Goal: Check status: Check status

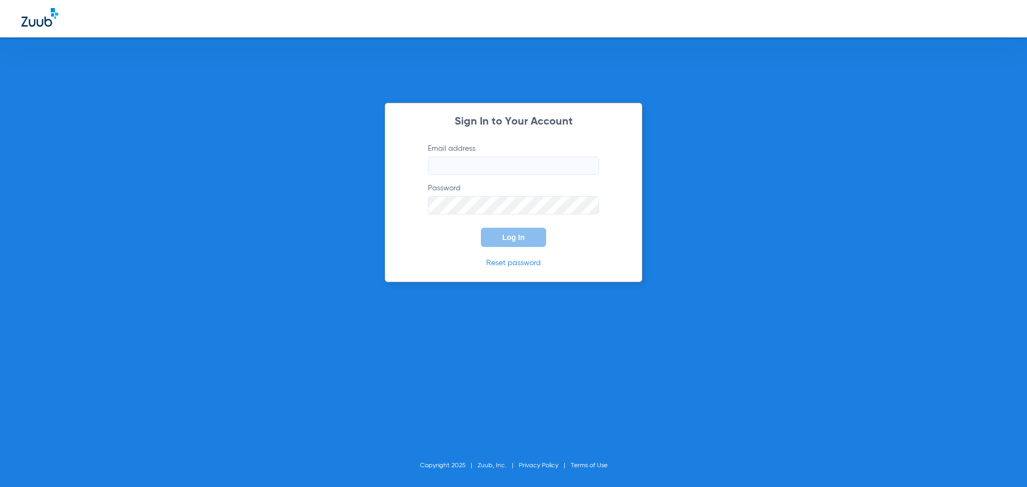
click at [516, 172] on input "Email address" at bounding box center [513, 166] width 171 height 18
type input "[EMAIL_ADDRESS][DOMAIN_NAME]"
click at [481, 228] on button "Log In" at bounding box center [513, 237] width 65 height 19
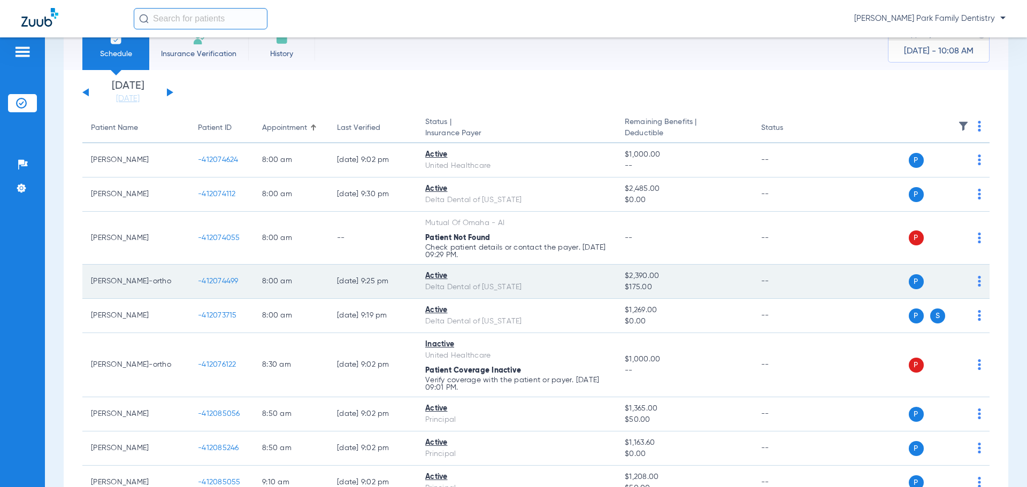
scroll to position [54, 0]
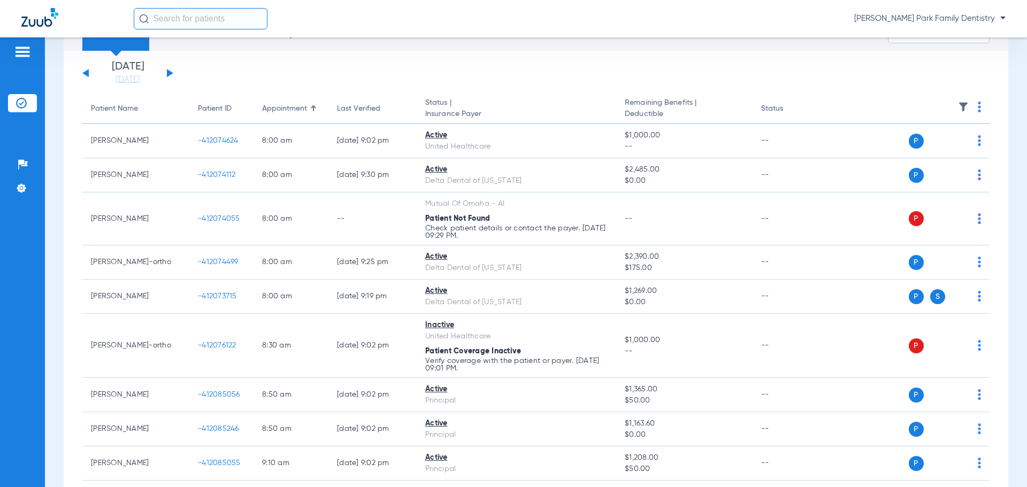
click at [170, 72] on button at bounding box center [170, 73] width 6 height 8
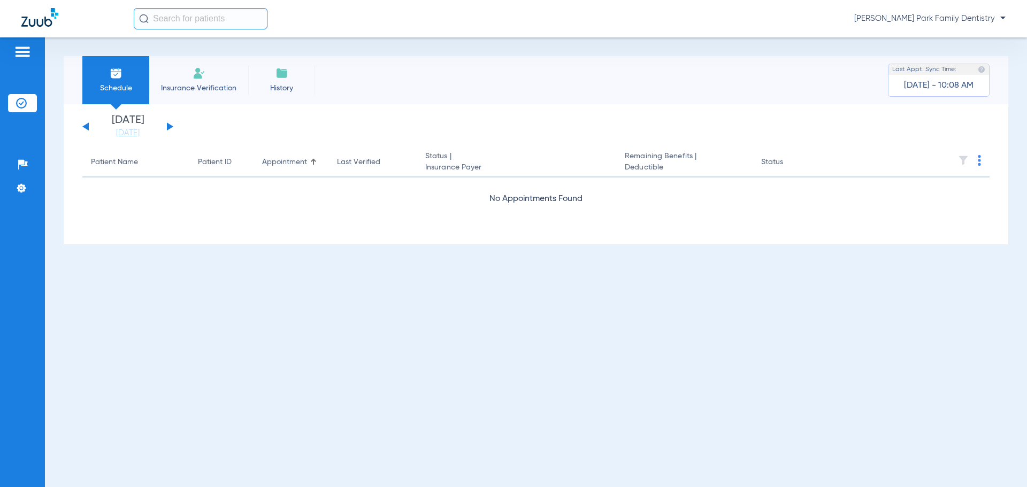
click at [170, 72] on li "Insurance Verification" at bounding box center [198, 80] width 99 height 48
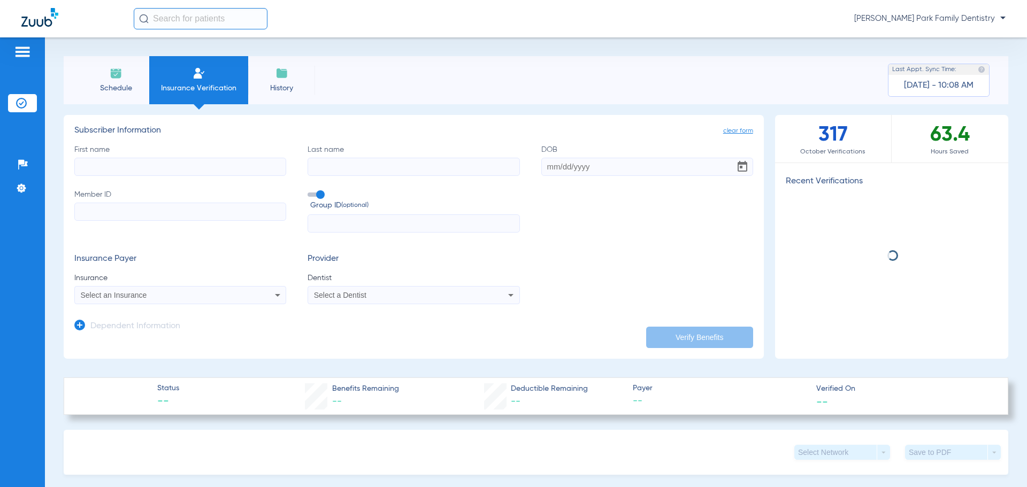
click at [134, 67] on li "Schedule" at bounding box center [115, 80] width 67 height 48
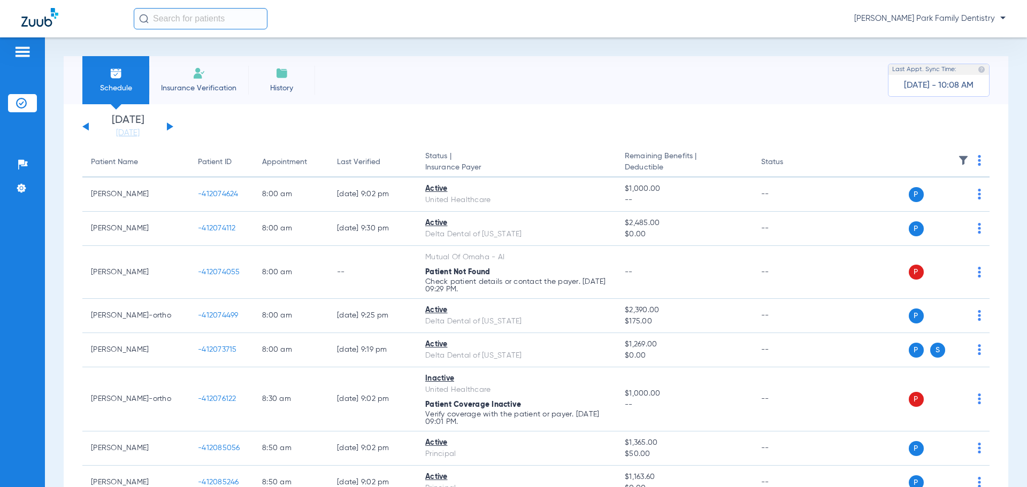
click at [167, 127] on div "[DATE] [DATE] [DATE] [DATE] [DATE] [DATE] [DATE] [DATE] [DATE] [DATE] [DATE] [D…" at bounding box center [127, 127] width 91 height 24
click at [167, 127] on button at bounding box center [170, 127] width 6 height 8
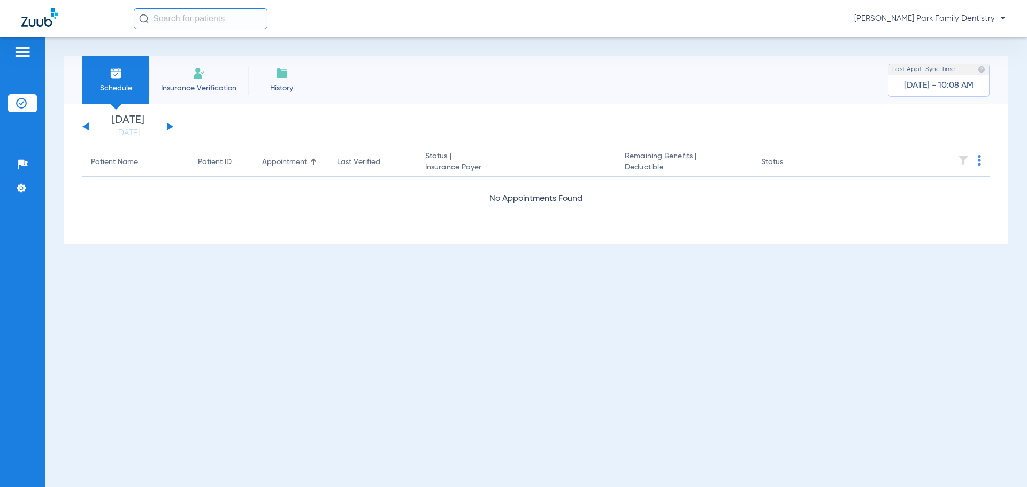
click at [169, 127] on button at bounding box center [170, 127] width 6 height 8
click at [170, 127] on button at bounding box center [170, 127] width 6 height 8
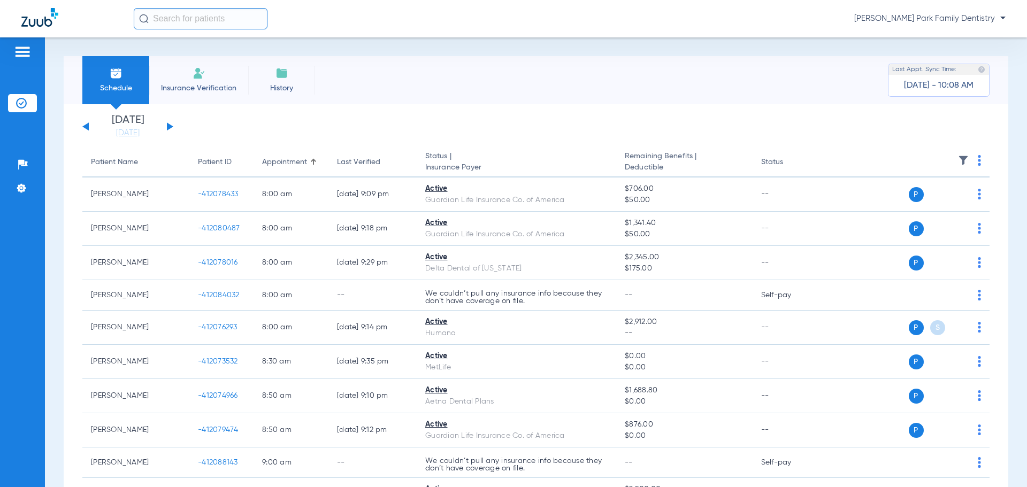
click at [958, 163] on img at bounding box center [963, 160] width 11 height 11
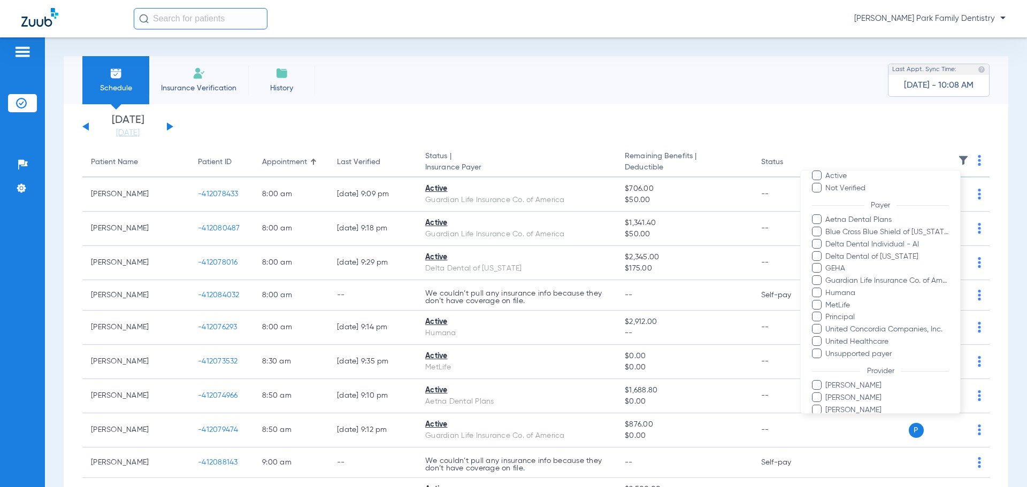
scroll to position [103, 0]
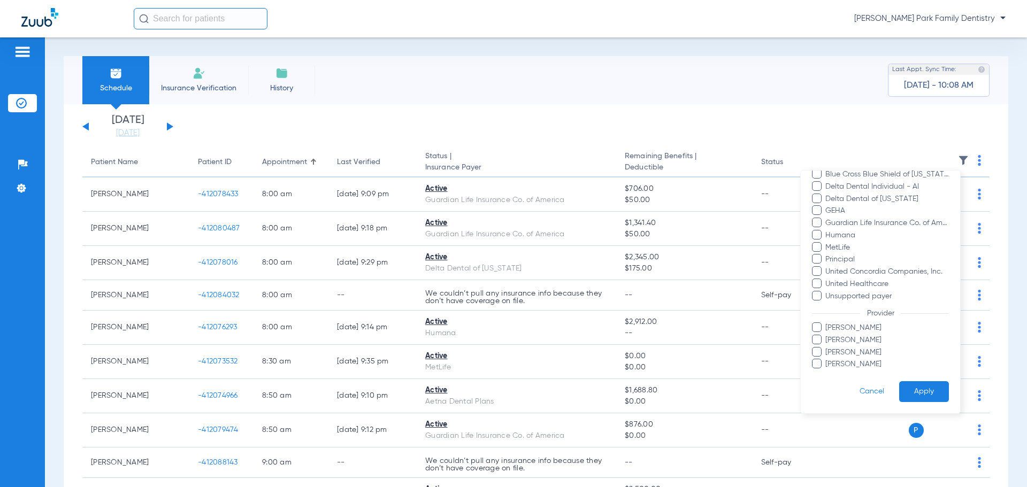
click at [860, 363] on span "[PERSON_NAME]" at bounding box center [887, 364] width 124 height 11
click at [827, 372] on input "[PERSON_NAME]" at bounding box center [827, 372] width 0 height 0
click at [911, 391] on button "Apply" at bounding box center [924, 391] width 50 height 21
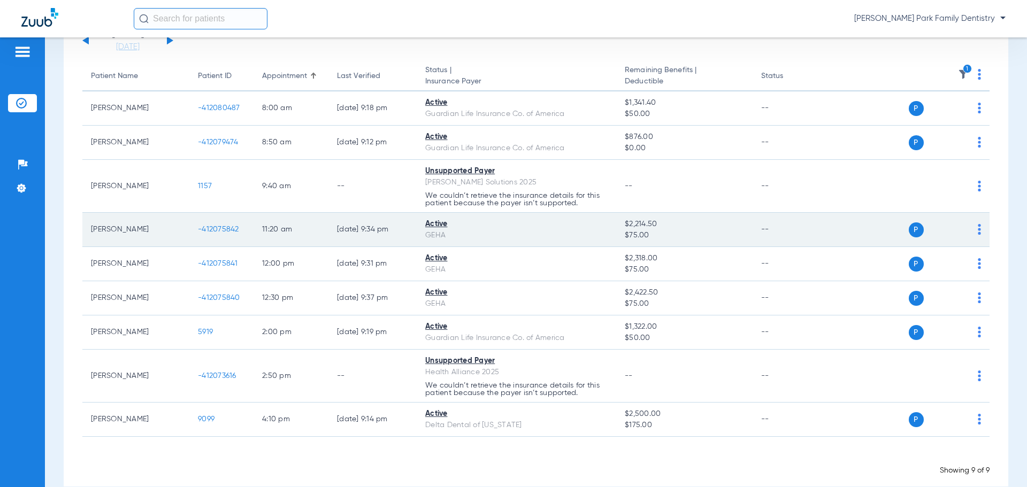
scroll to position [104, 0]
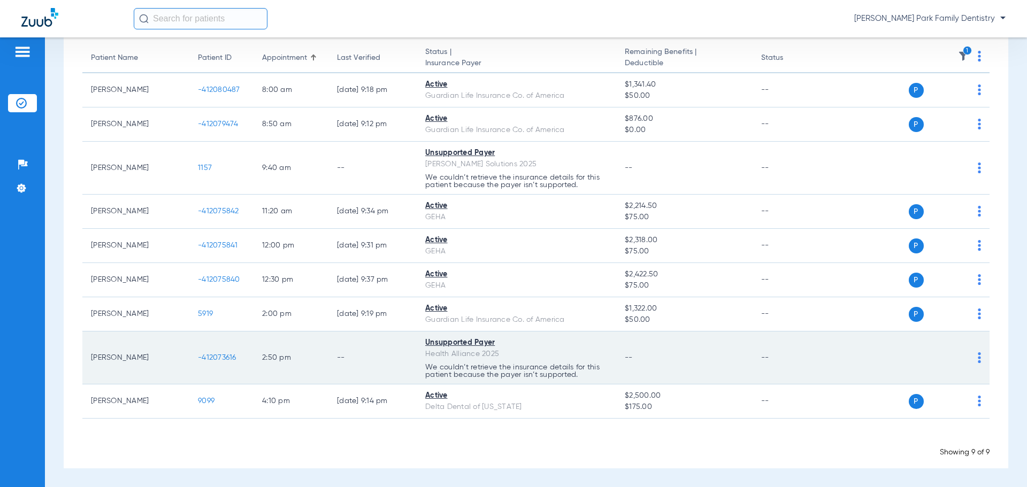
click at [219, 357] on span "-412073616" at bounding box center [217, 357] width 39 height 7
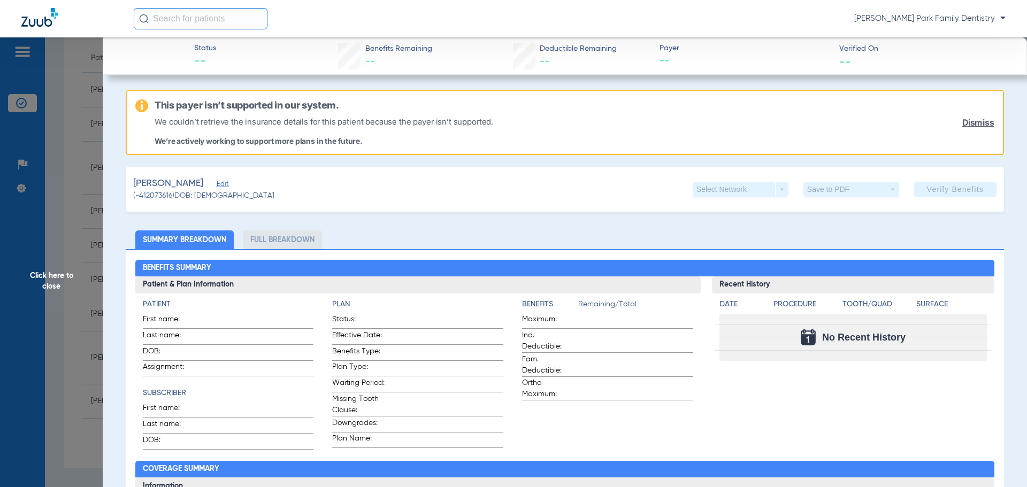
click at [59, 278] on span "Click here to close" at bounding box center [51, 280] width 103 height 487
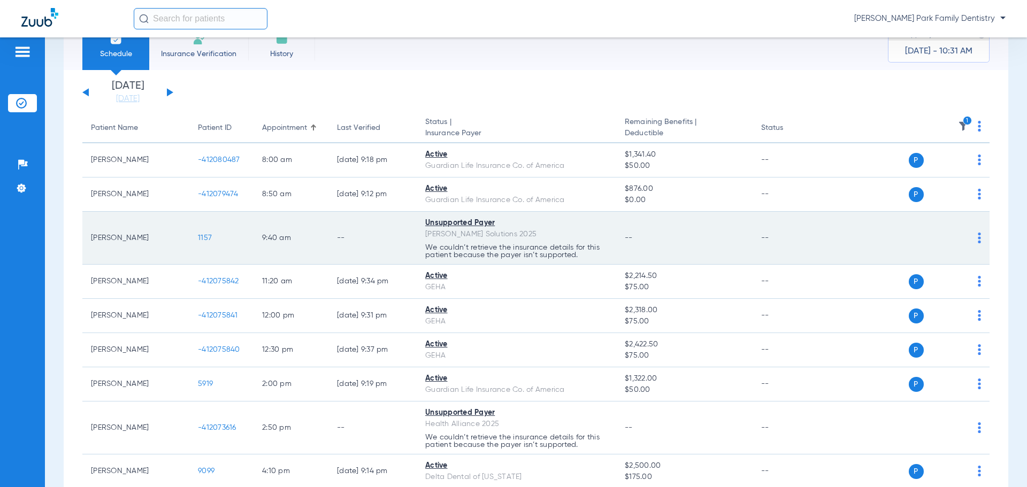
scroll to position [54, 0]
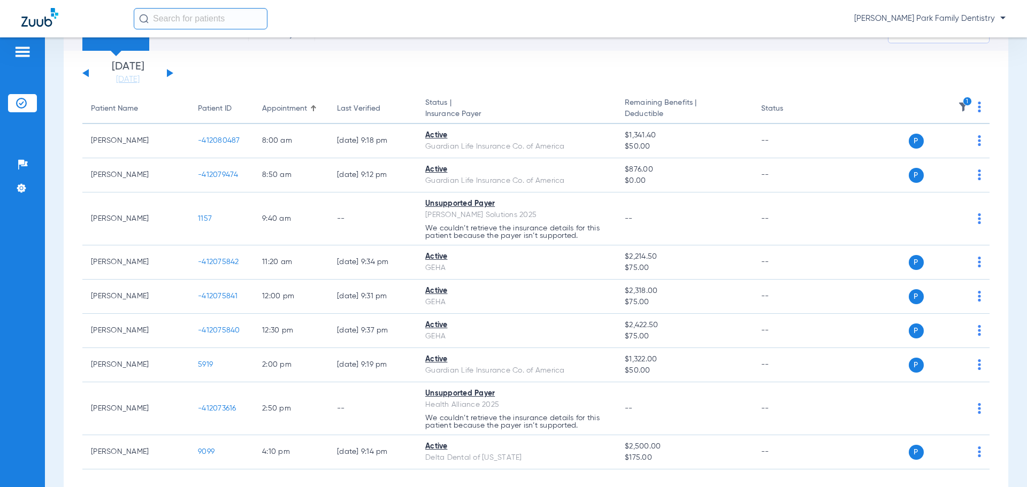
click at [958, 112] on span "1" at bounding box center [963, 109] width 11 height 7
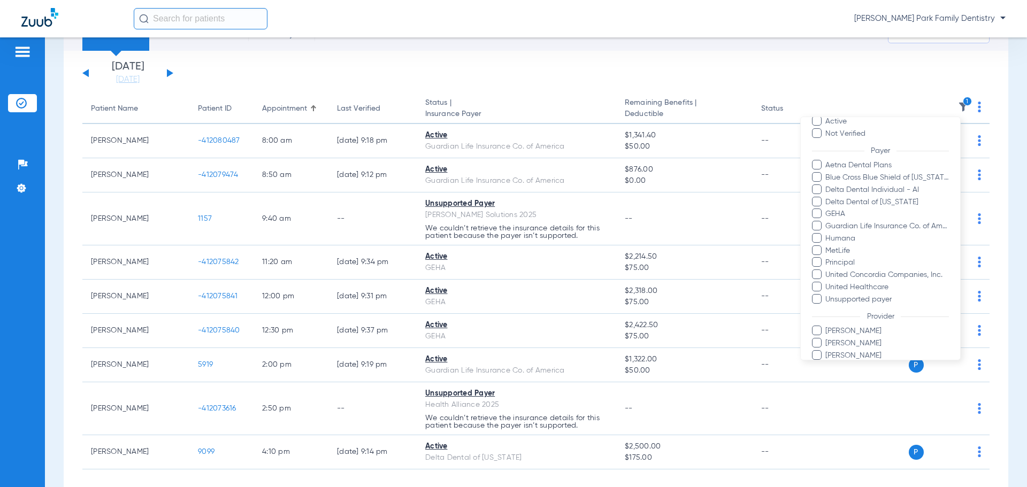
scroll to position [103, 0]
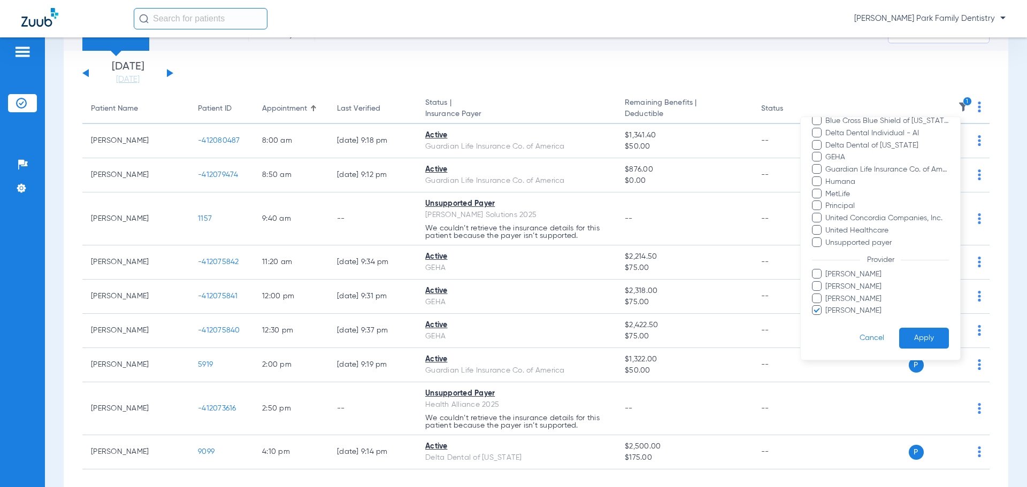
click at [835, 310] on span "[PERSON_NAME]" at bounding box center [887, 310] width 124 height 11
click at [827, 318] on input "[PERSON_NAME]" at bounding box center [827, 318] width 0 height 0
click at [844, 278] on span "[PERSON_NAME]" at bounding box center [887, 274] width 124 height 11
click at [827, 282] on input "[PERSON_NAME]" at bounding box center [827, 282] width 0 height 0
click at [907, 341] on button "Apply" at bounding box center [924, 338] width 50 height 21
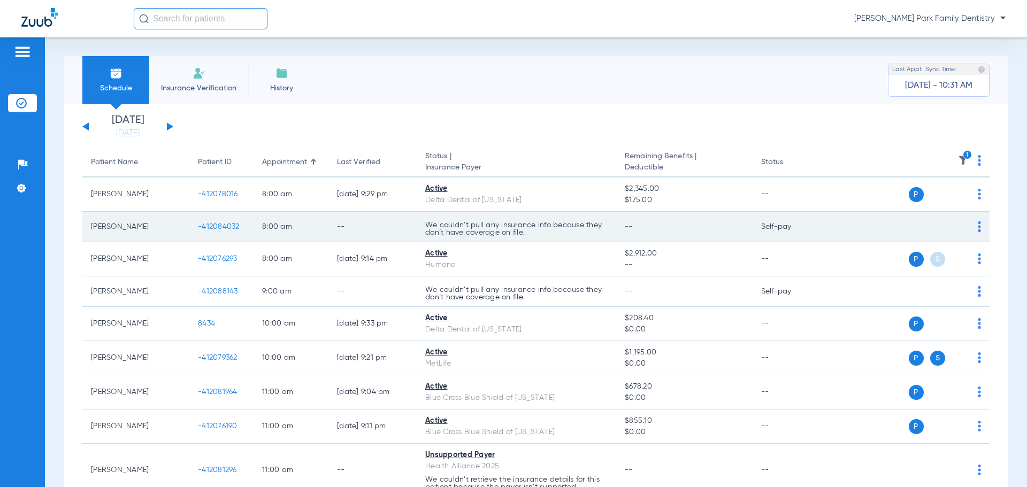
click at [218, 228] on span "-412084032" at bounding box center [219, 226] width 42 height 7
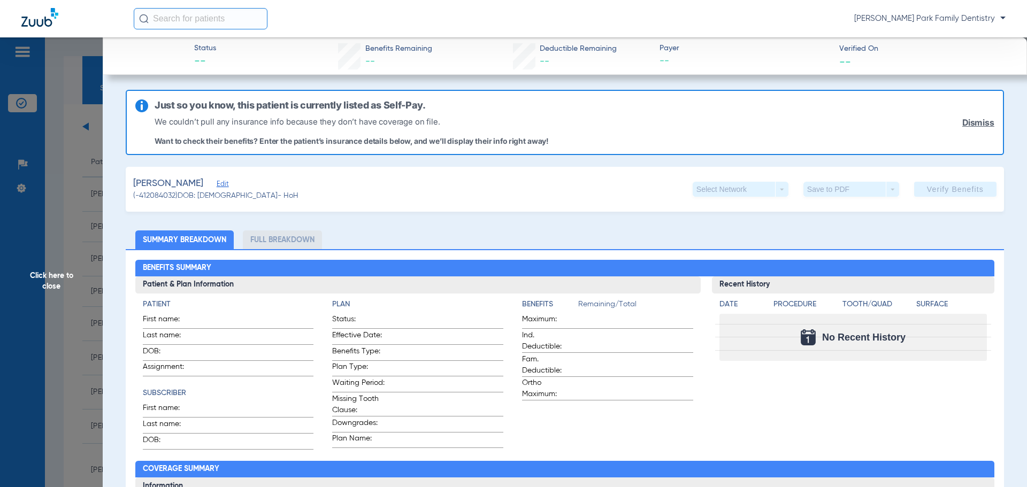
click at [52, 286] on span "Click here to close" at bounding box center [51, 280] width 103 height 487
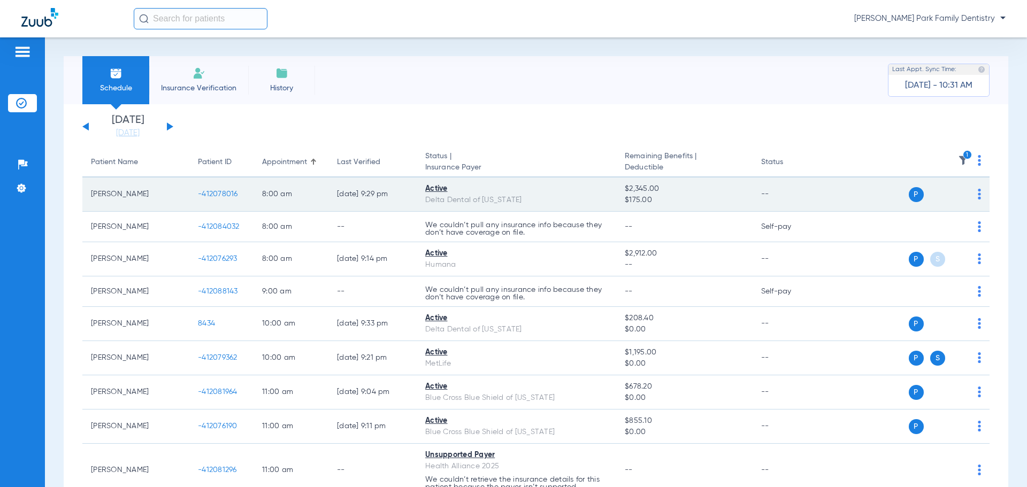
click at [233, 195] on span "-412078016" at bounding box center [218, 193] width 40 height 7
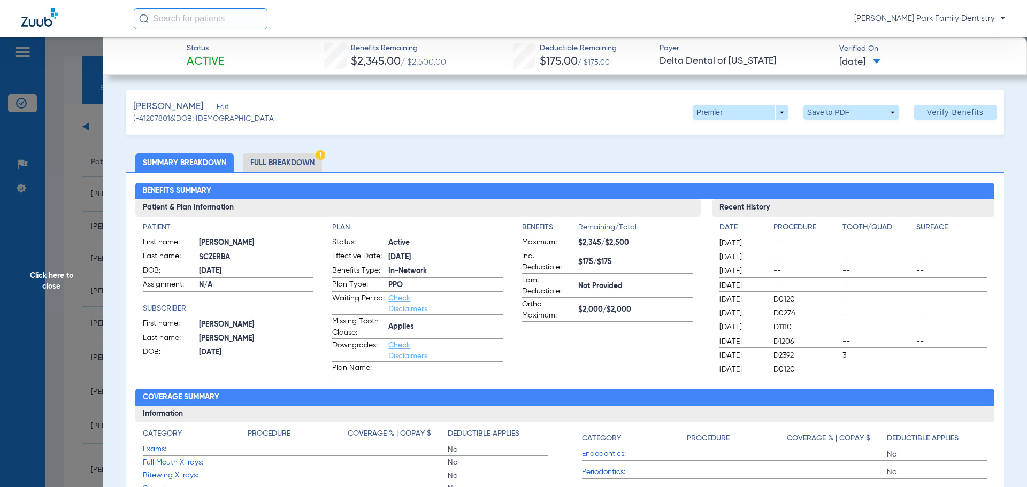
click at [37, 280] on span "Click here to close" at bounding box center [51, 280] width 103 height 487
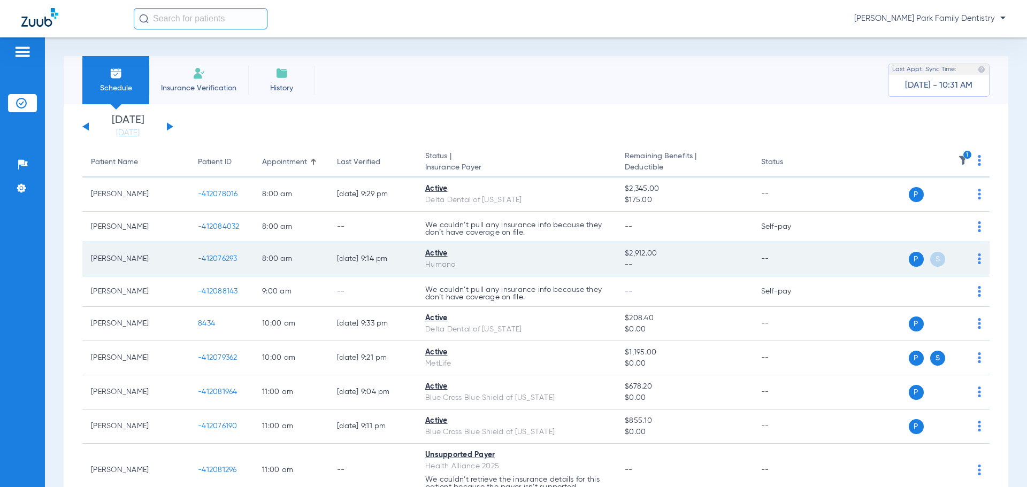
click at [228, 261] on span "-412076293" at bounding box center [218, 258] width 40 height 7
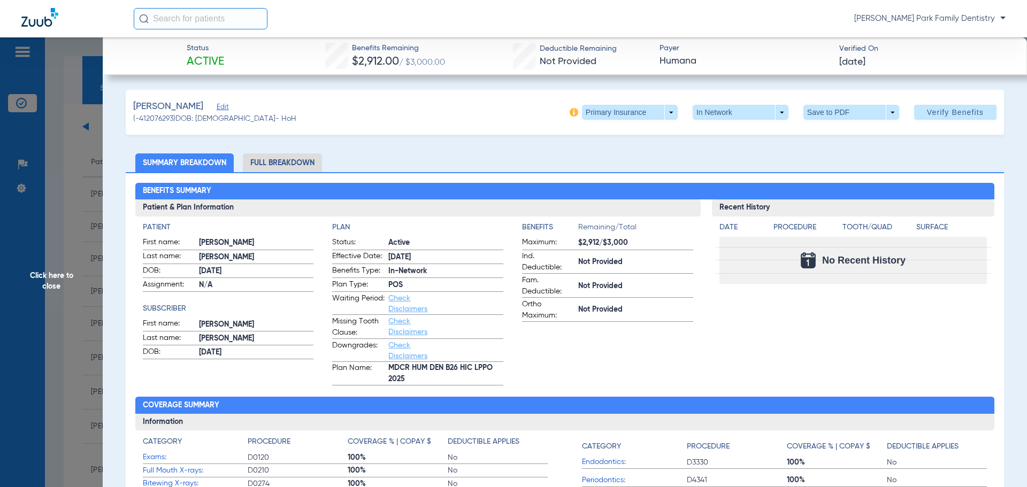
click at [45, 277] on span "Click here to close" at bounding box center [51, 280] width 103 height 487
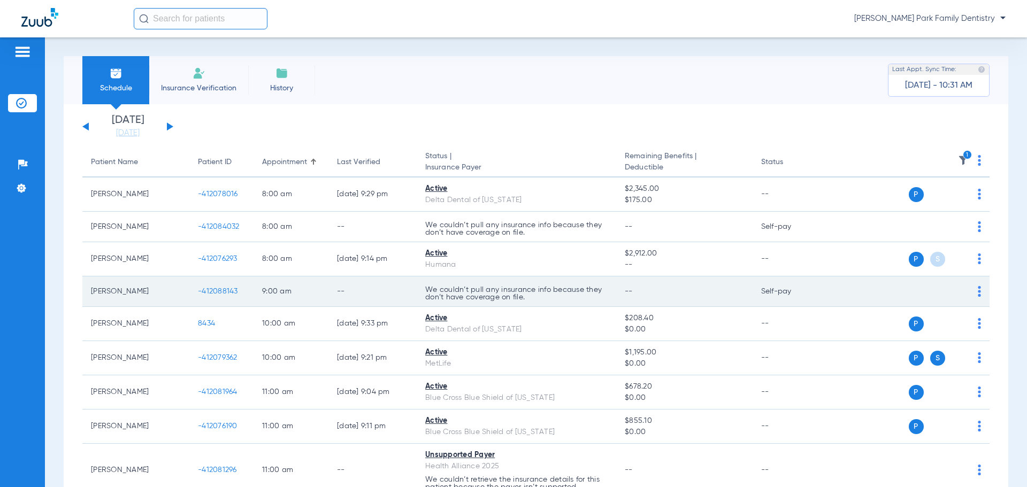
click at [204, 291] on span "-412088143" at bounding box center [218, 291] width 40 height 7
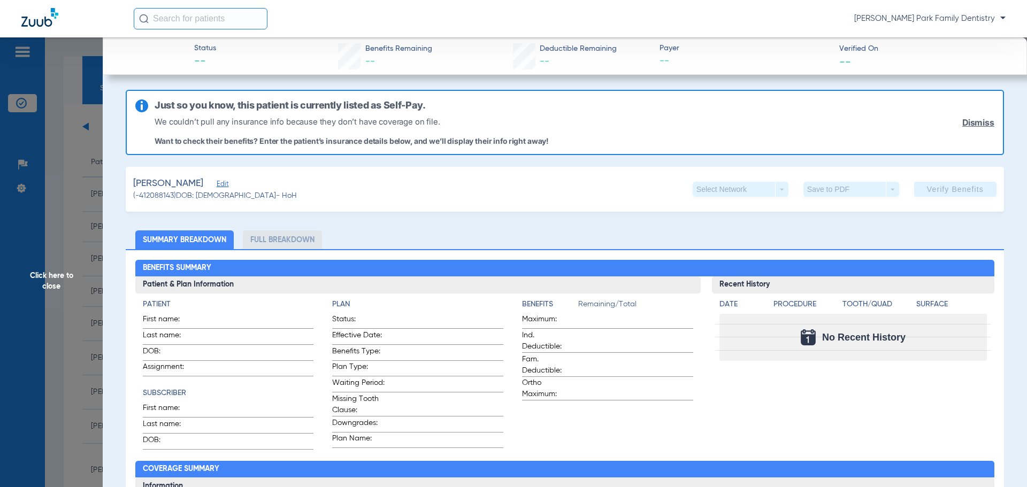
click at [54, 276] on span "Click here to close" at bounding box center [51, 280] width 103 height 487
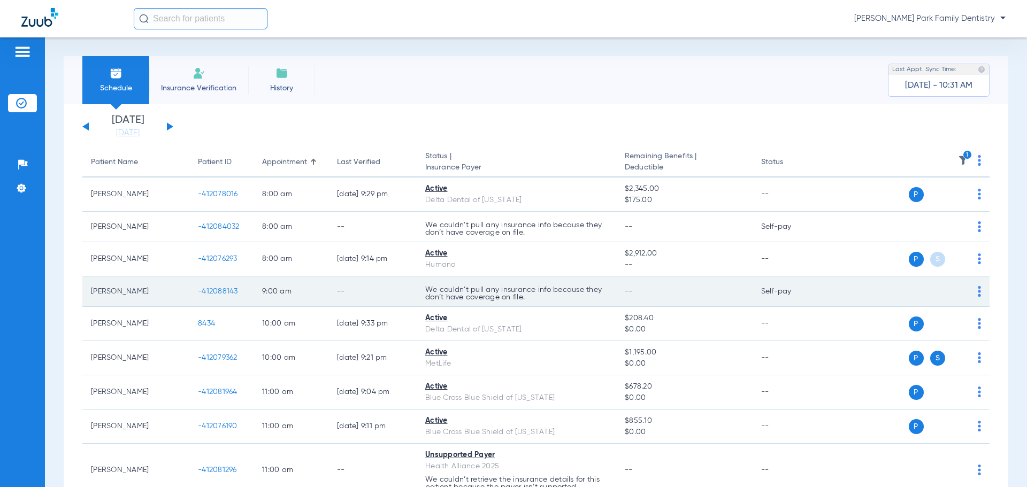
scroll to position [54, 0]
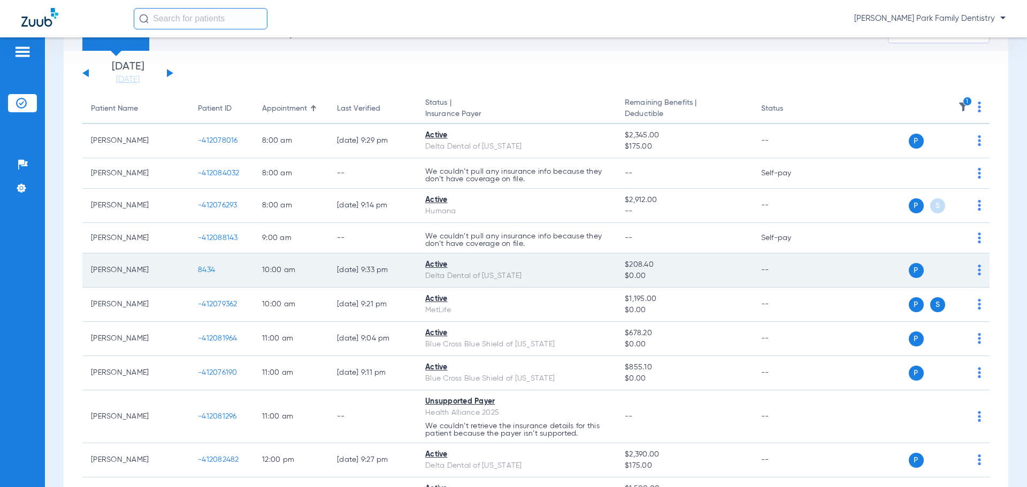
click at [202, 271] on span "8434" at bounding box center [206, 269] width 17 height 7
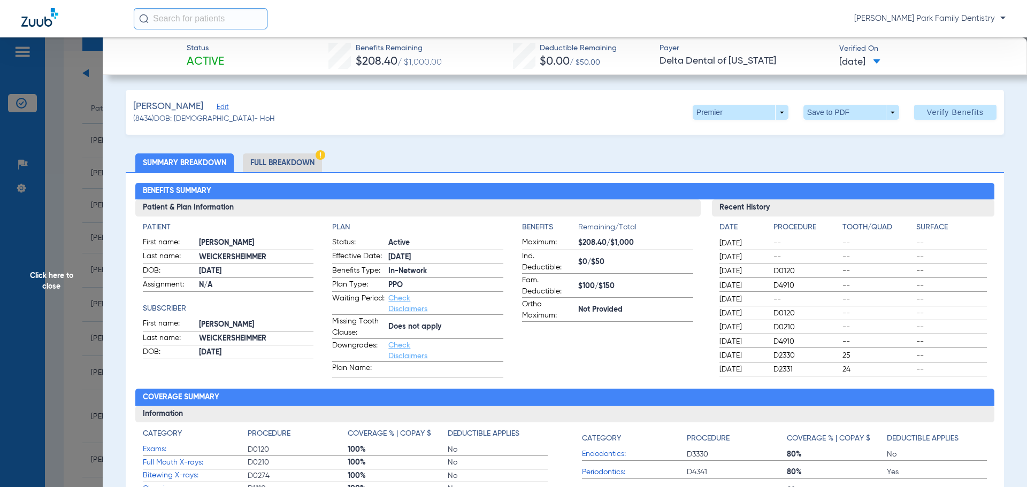
click at [36, 287] on span "Click here to close" at bounding box center [51, 280] width 103 height 487
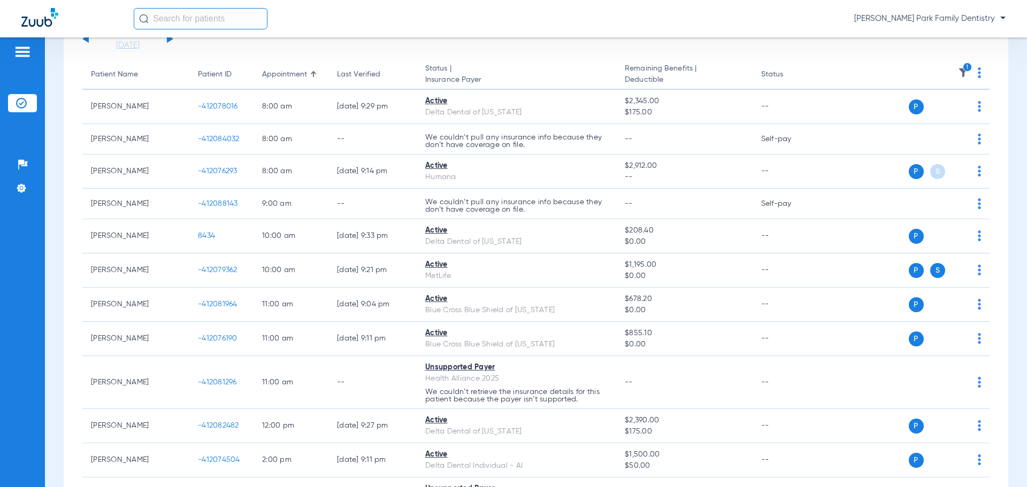
scroll to position [107, 0]
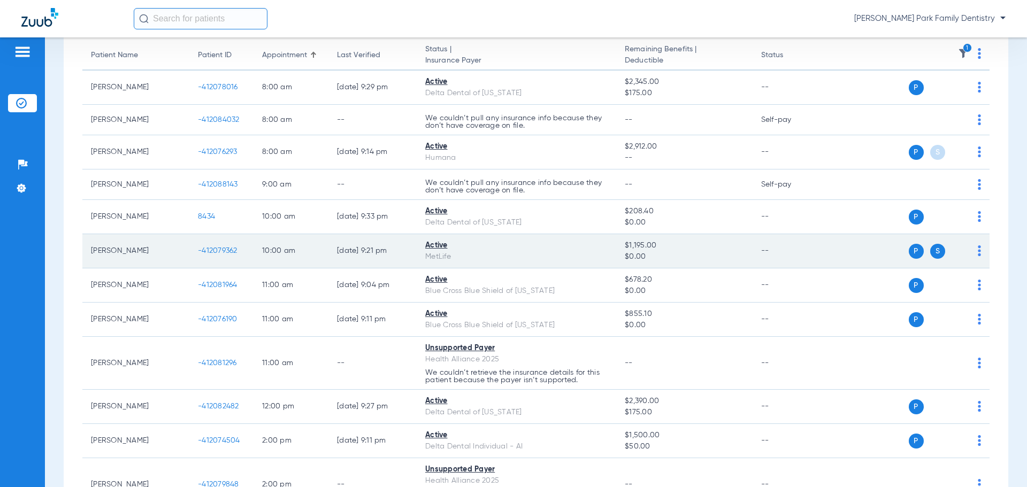
click at [209, 250] on span "-412079362" at bounding box center [218, 250] width 40 height 7
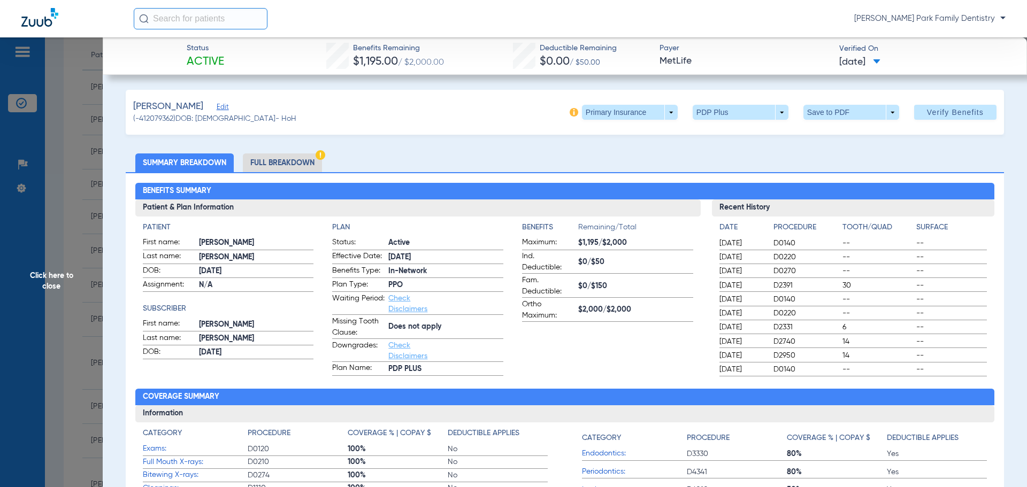
click at [48, 276] on span "Click here to close" at bounding box center [51, 280] width 103 height 487
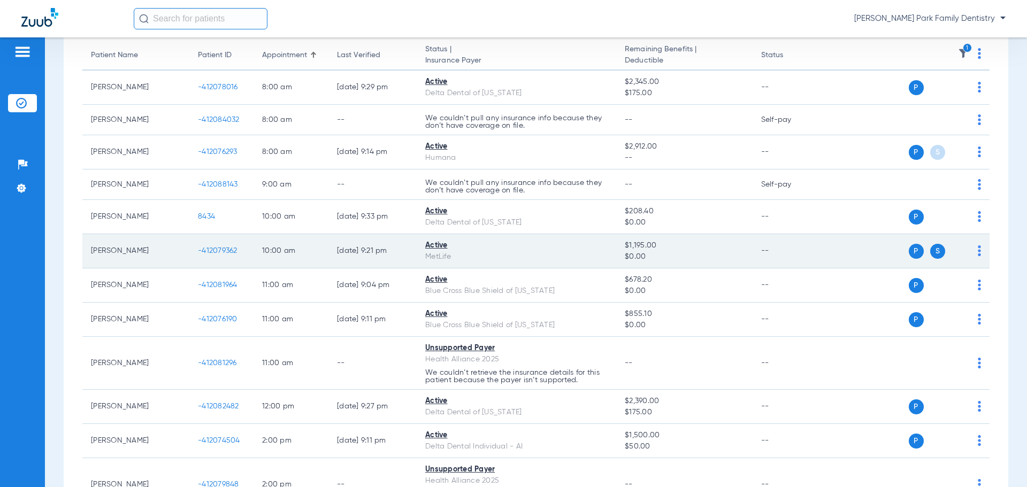
click at [227, 253] on span "-412079362" at bounding box center [218, 250] width 40 height 7
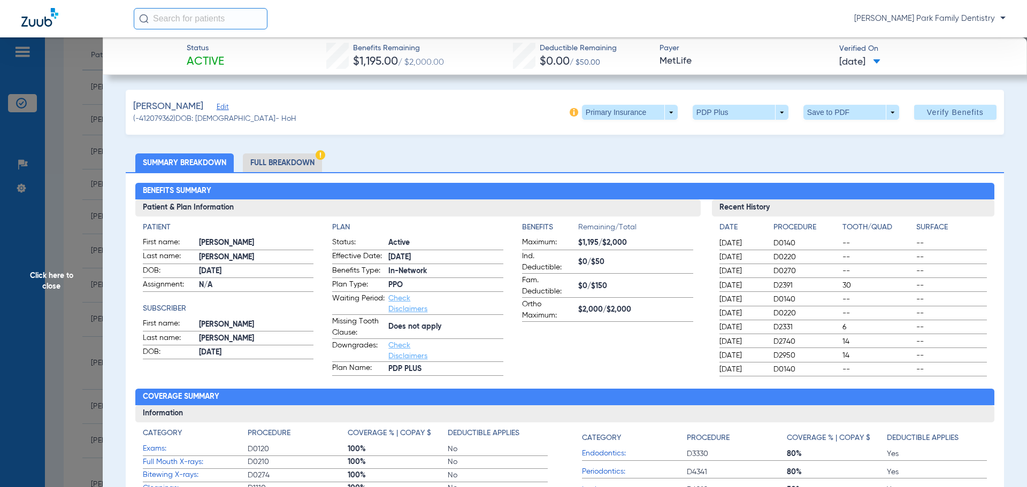
click at [51, 288] on span "Click here to close" at bounding box center [51, 280] width 103 height 487
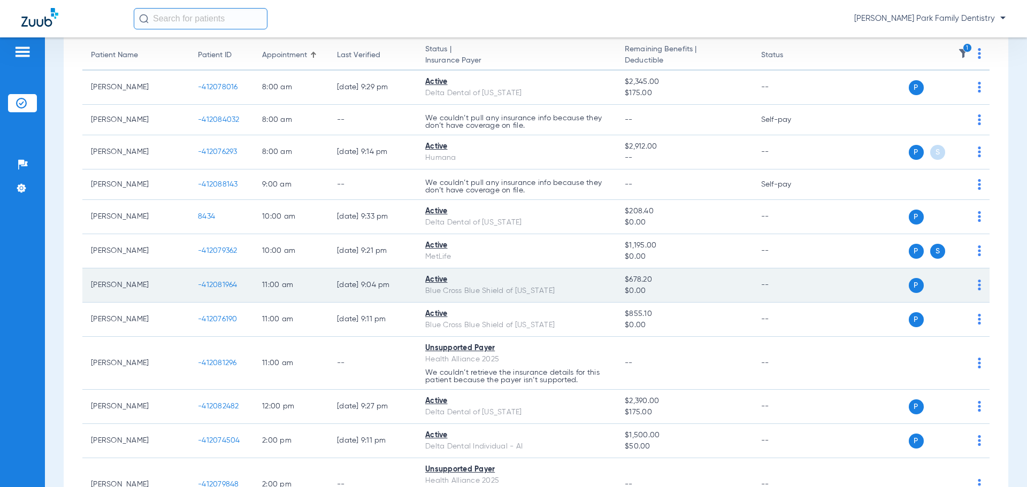
click at [217, 280] on td "-412081964" at bounding box center [221, 286] width 64 height 34
click at [218, 285] on span "-412081964" at bounding box center [218, 284] width 40 height 7
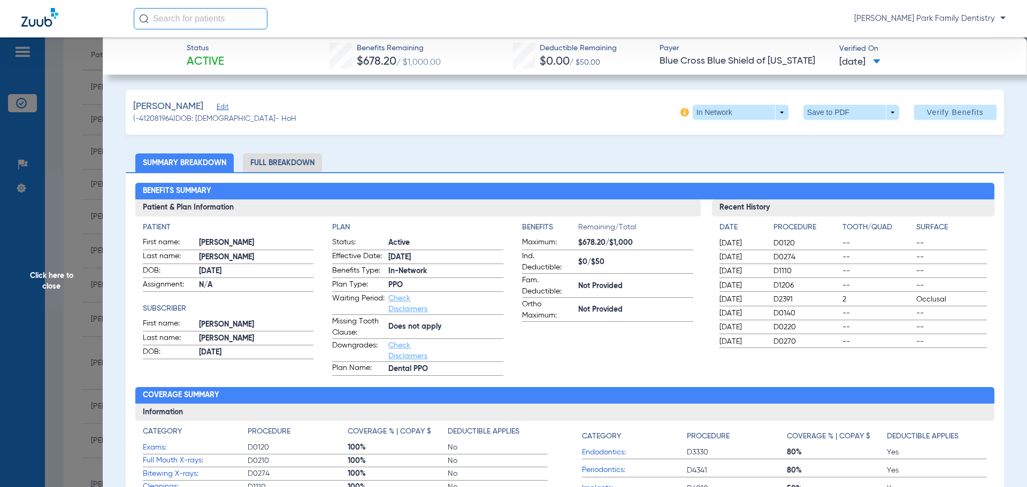
click at [65, 287] on span "Click here to close" at bounding box center [51, 280] width 103 height 487
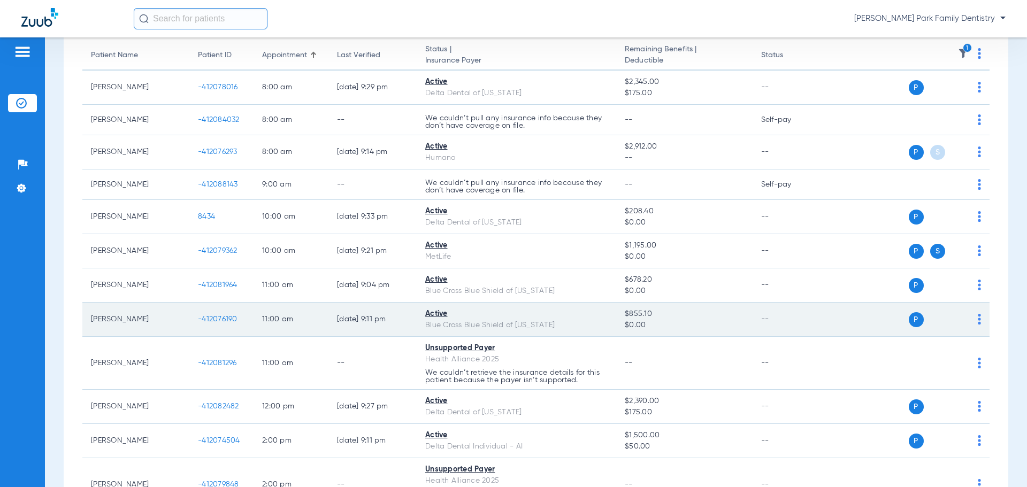
click at [218, 321] on span "-412076190" at bounding box center [218, 319] width 40 height 7
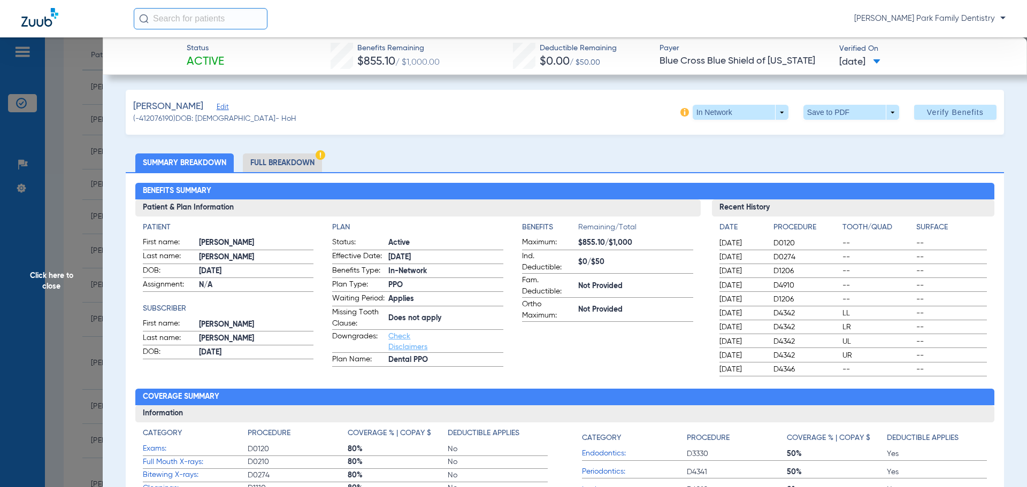
click at [52, 278] on span "Click here to close" at bounding box center [51, 280] width 103 height 487
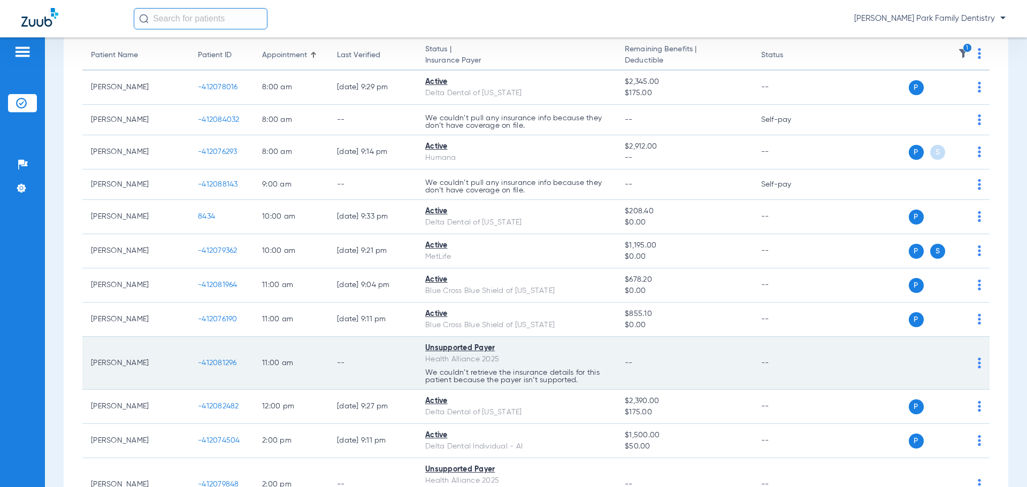
click at [207, 376] on td "-412081296" at bounding box center [221, 363] width 64 height 53
click at [210, 367] on span "-412081296" at bounding box center [217, 363] width 39 height 7
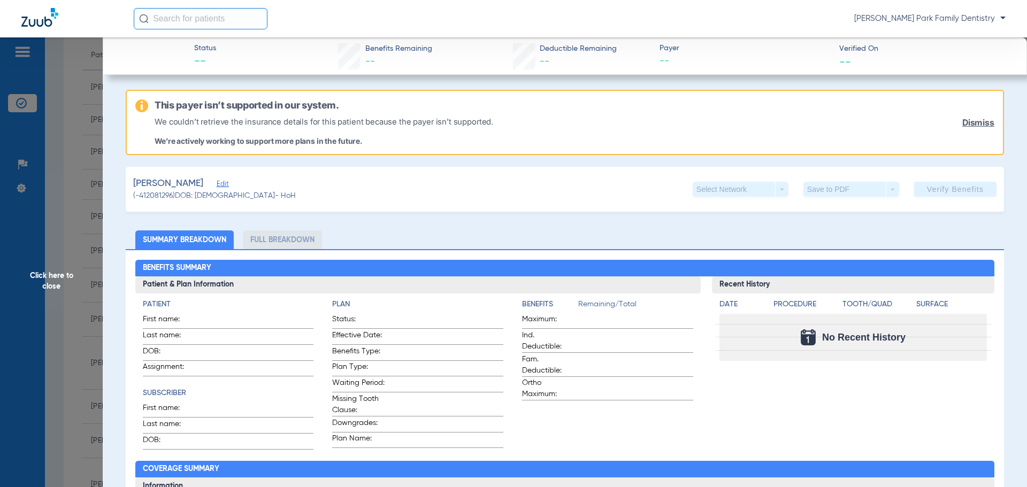
click at [44, 289] on span "Click here to close" at bounding box center [51, 280] width 103 height 487
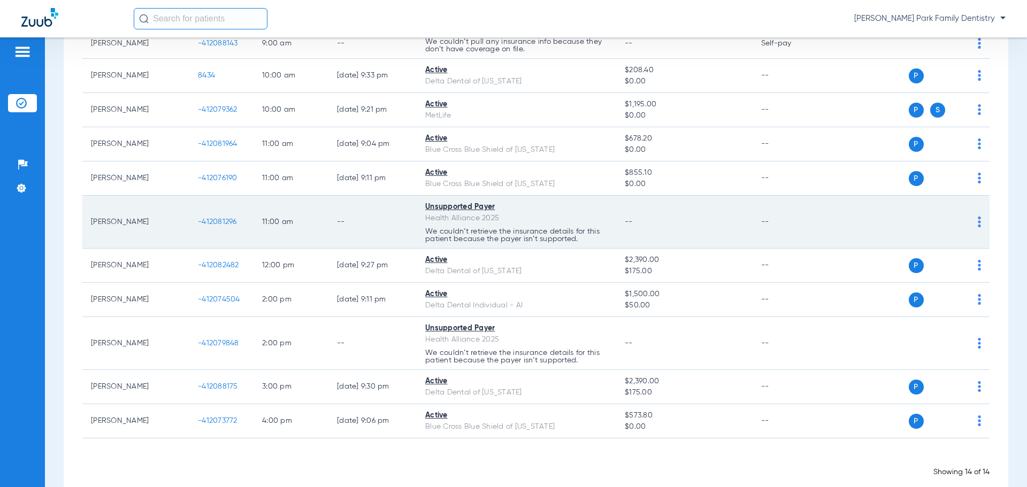
scroll to position [268, 0]
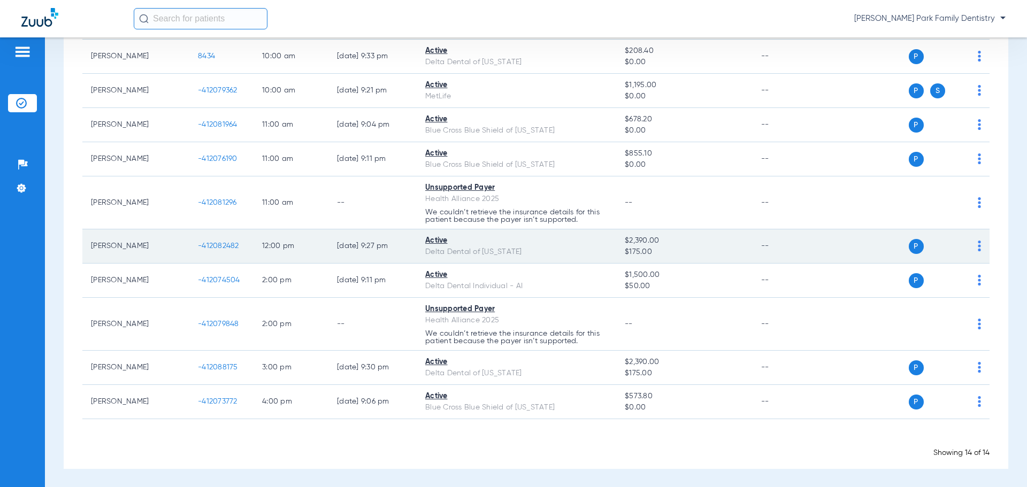
click at [218, 243] on span "-412082482" at bounding box center [218, 245] width 41 height 7
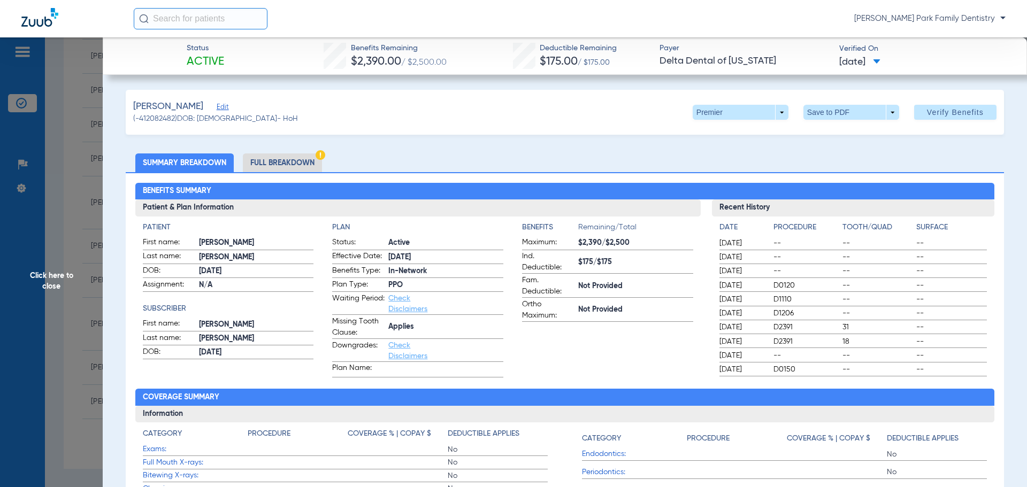
click at [45, 274] on span "Click here to close" at bounding box center [51, 280] width 103 height 487
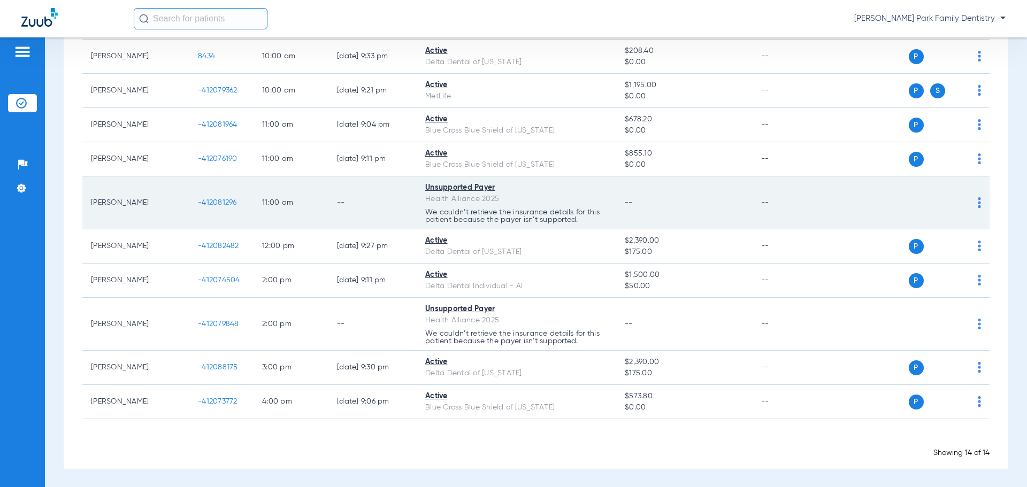
scroll to position [268, 0]
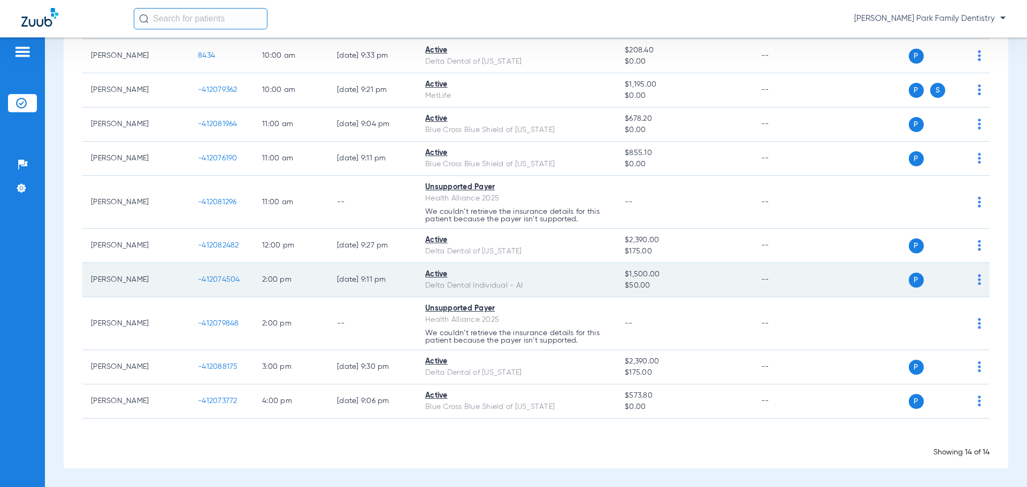
click at [224, 280] on span "-412074504" at bounding box center [219, 279] width 42 height 7
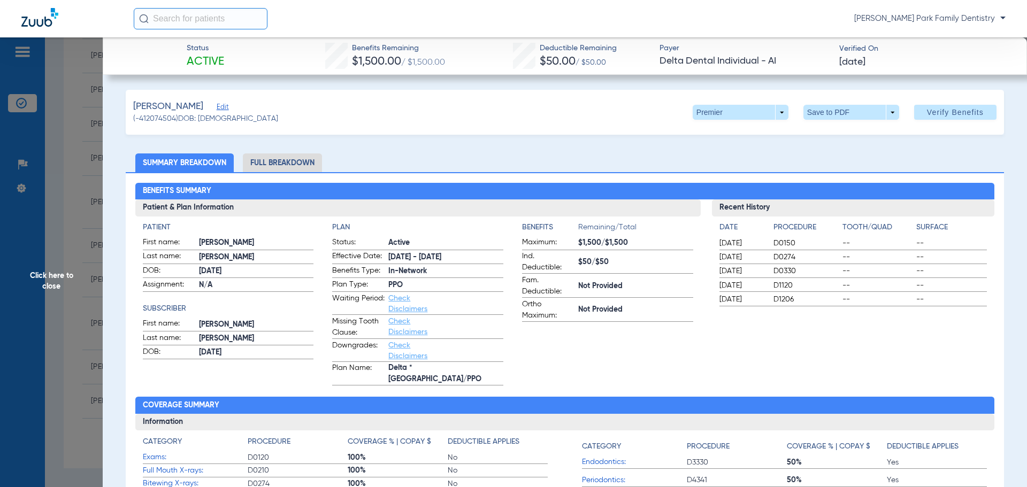
click at [57, 278] on span "Click here to close" at bounding box center [51, 280] width 103 height 487
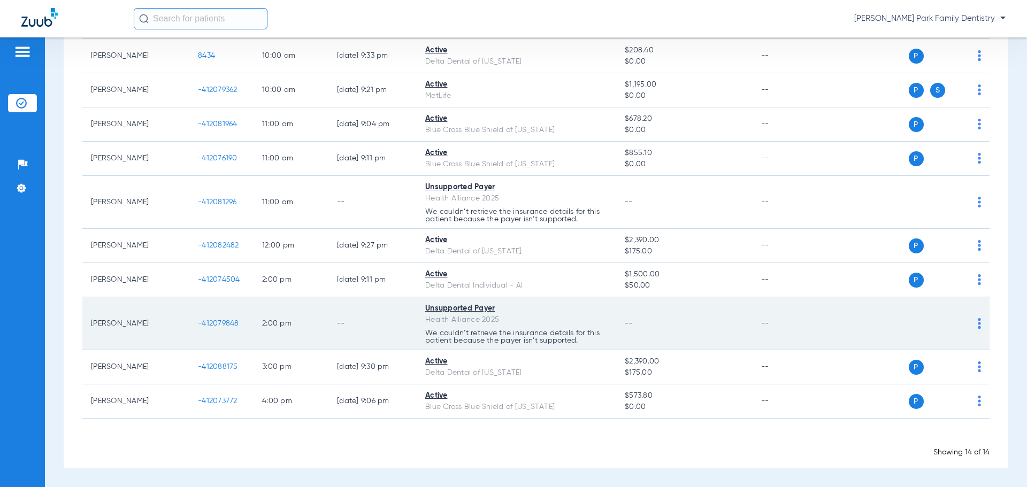
click at [212, 324] on span "-412079848" at bounding box center [218, 323] width 41 height 7
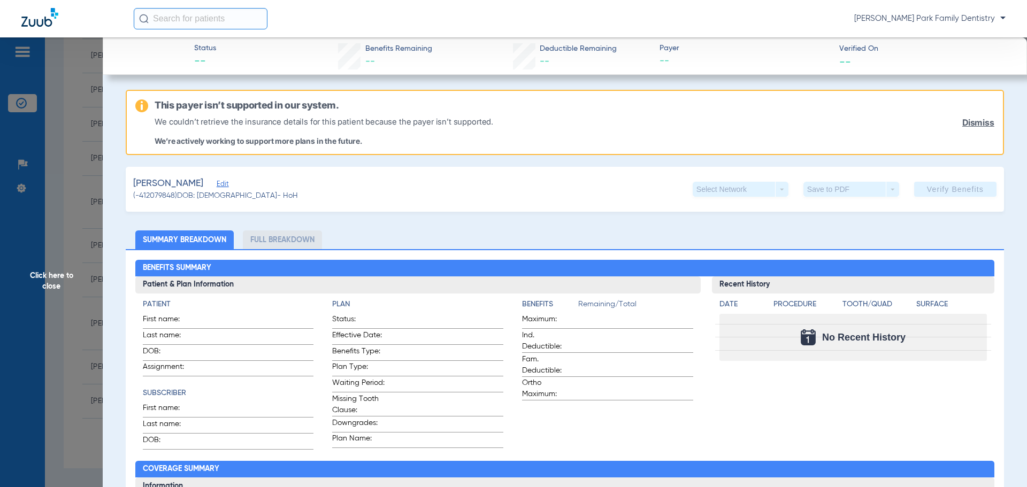
click at [68, 282] on span "Click here to close" at bounding box center [51, 280] width 103 height 487
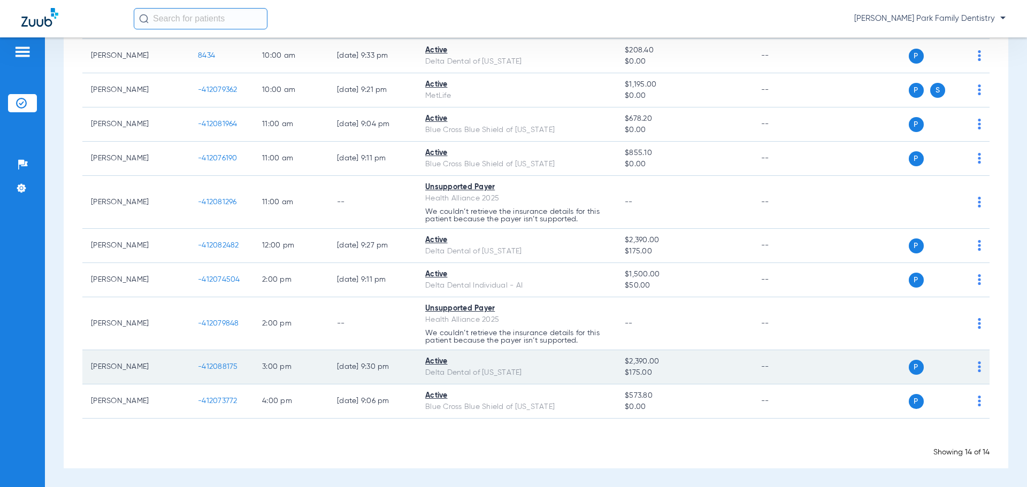
click at [222, 367] on span "-412088175" at bounding box center [218, 366] width 40 height 7
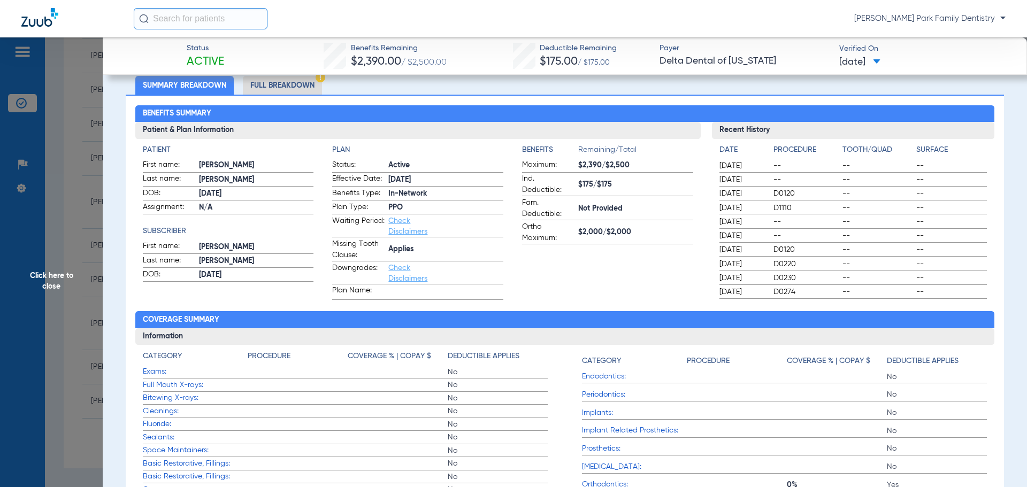
scroll to position [54, 0]
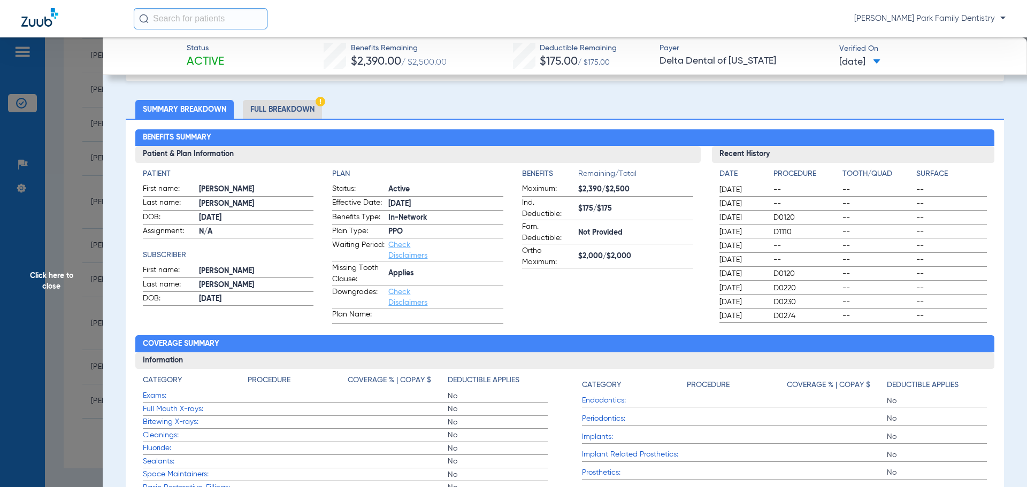
click at [49, 289] on span "Click here to close" at bounding box center [51, 280] width 103 height 487
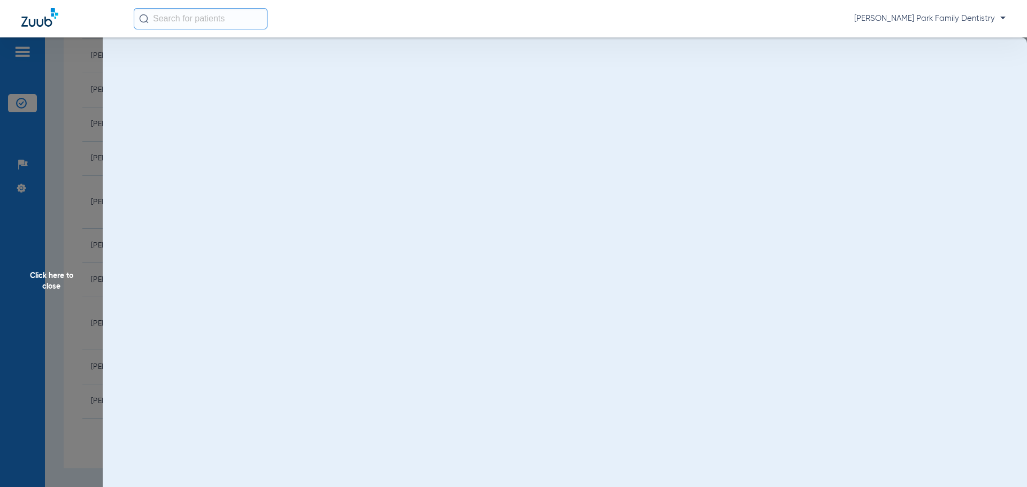
scroll to position [0, 0]
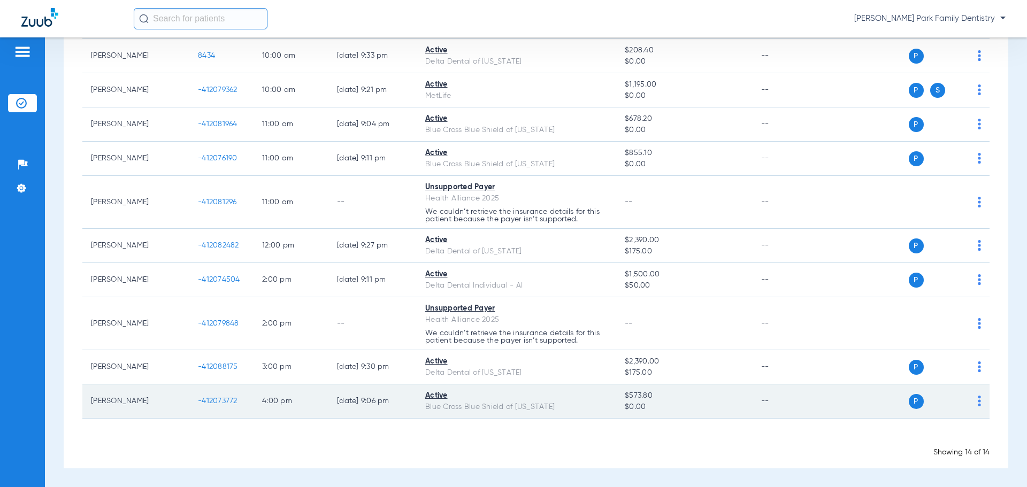
click at [217, 403] on span "-412073772" at bounding box center [218, 401] width 40 height 7
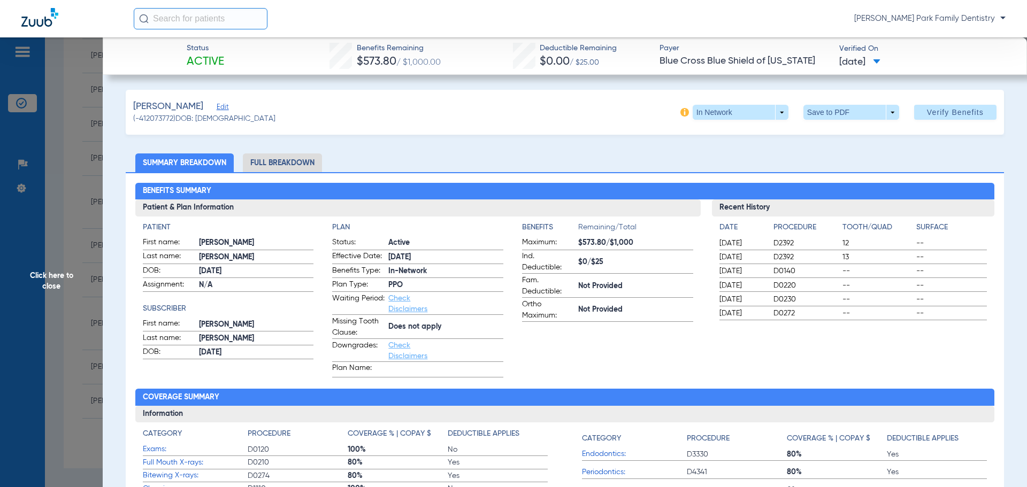
click at [53, 288] on span "Click here to close" at bounding box center [51, 280] width 103 height 487
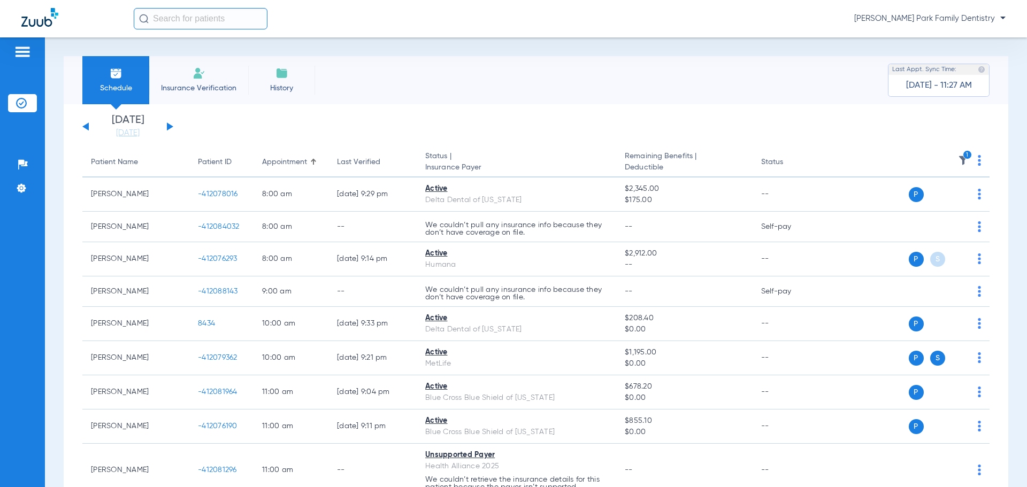
click at [169, 126] on button at bounding box center [170, 127] width 6 height 8
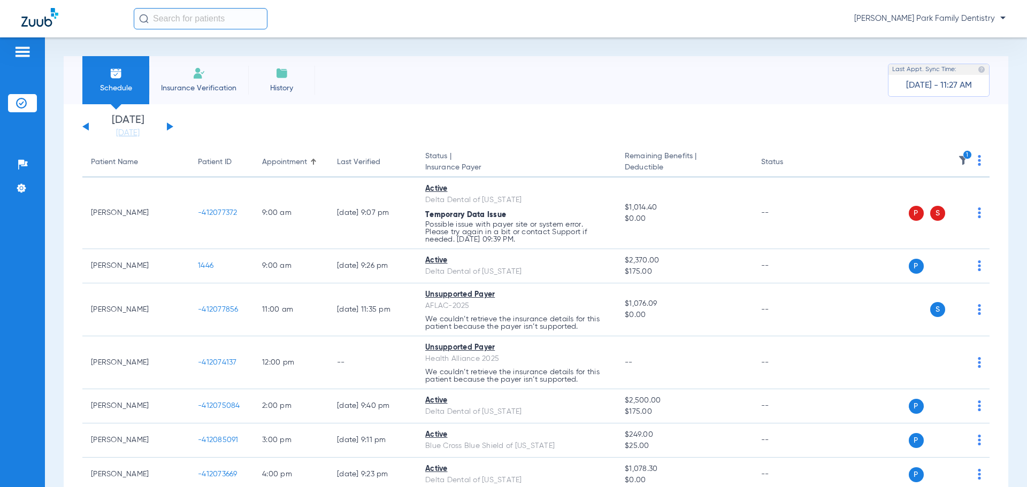
click at [958, 161] on img at bounding box center [963, 160] width 11 height 11
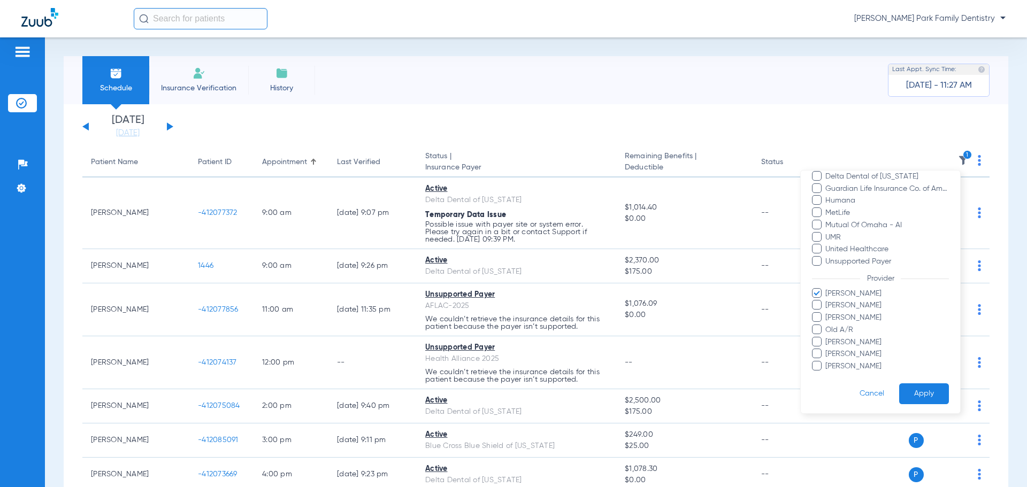
scroll to position [220, 0]
click at [856, 294] on span "[PERSON_NAME]" at bounding box center [887, 291] width 124 height 11
click at [827, 299] on input "[PERSON_NAME]" at bounding box center [827, 299] width 0 height 0
click at [853, 362] on span "[PERSON_NAME]" at bounding box center [887, 364] width 124 height 11
click at [827, 372] on input "[PERSON_NAME]" at bounding box center [827, 372] width 0 height 0
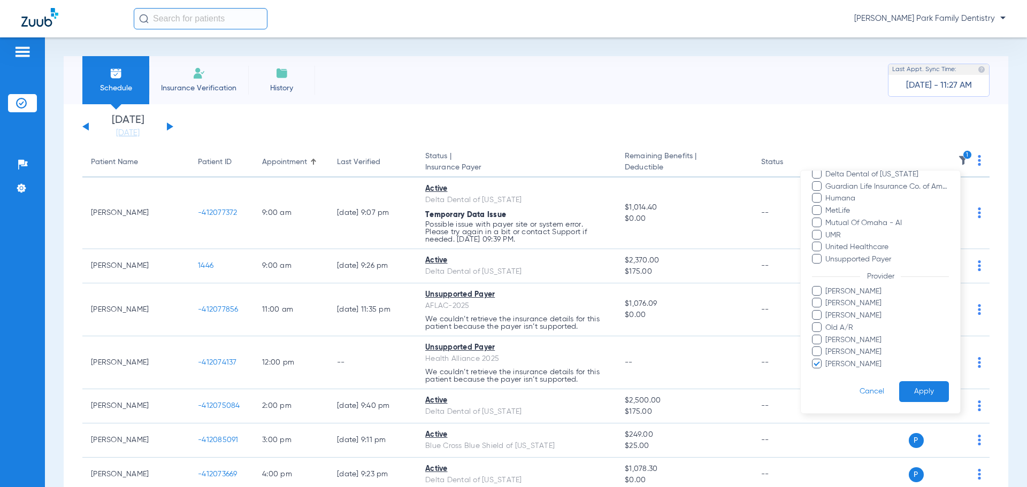
click at [88, 128] on div at bounding box center [513, 243] width 1027 height 487
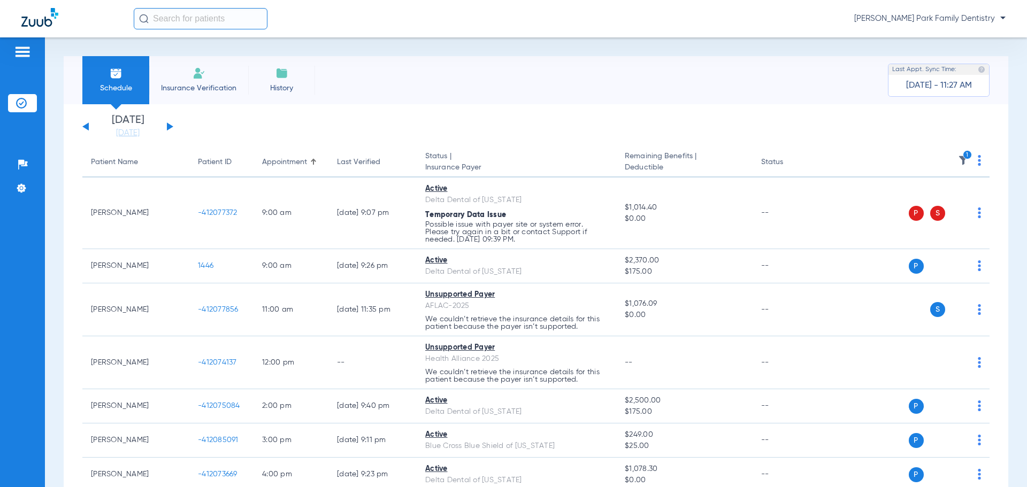
click at [85, 127] on button at bounding box center [85, 127] width 6 height 8
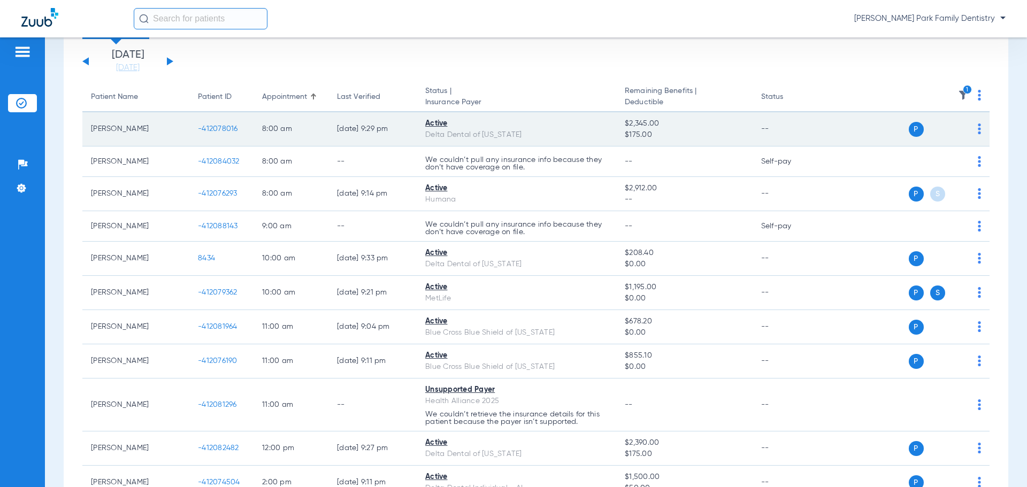
scroll to position [54, 0]
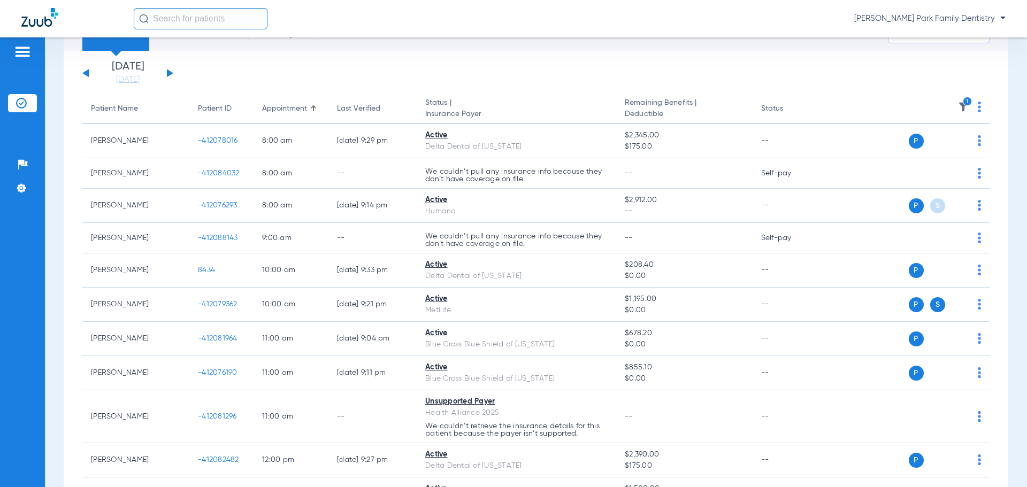
click at [958, 105] on img at bounding box center [963, 107] width 11 height 11
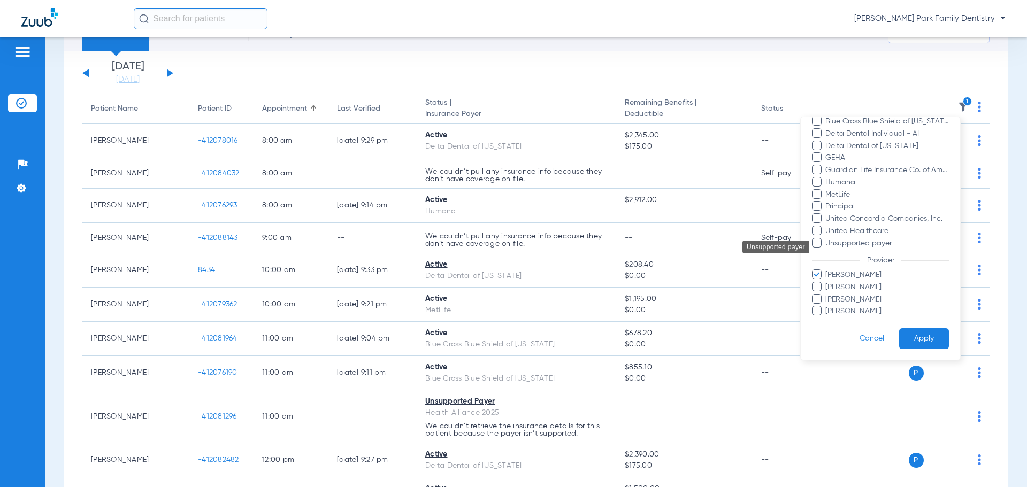
scroll to position [103, 0]
click at [844, 273] on span "[PERSON_NAME]" at bounding box center [887, 274] width 124 height 11
click at [827, 282] on input "[PERSON_NAME]" at bounding box center [827, 282] width 0 height 0
click at [900, 334] on button "Apply" at bounding box center [924, 338] width 50 height 21
